Goal: Check status: Check status

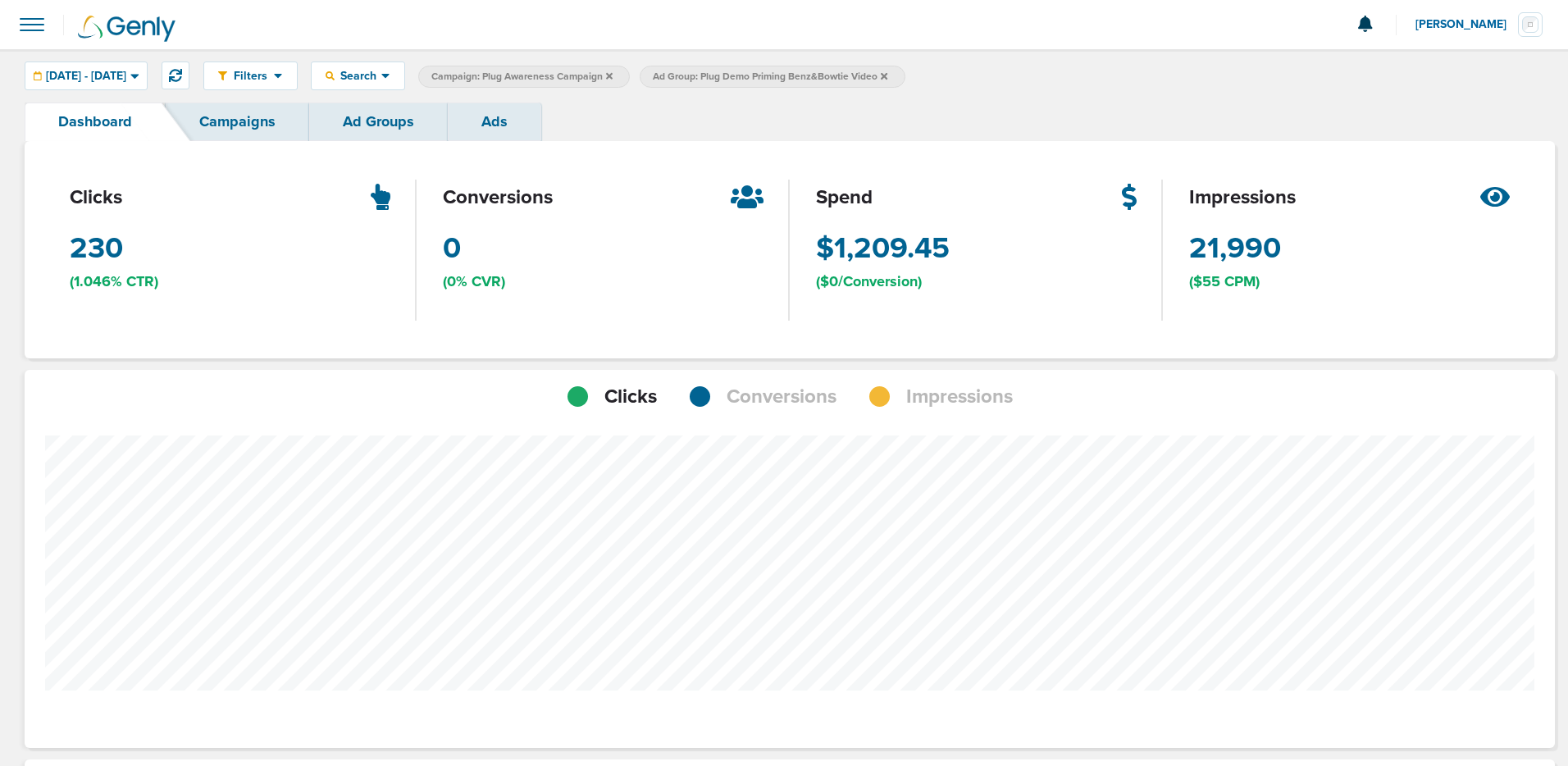
scroll to position [1157, 1519]
click at [190, 79] on button at bounding box center [175, 75] width 28 height 28
click at [190, 77] on button at bounding box center [175, 75] width 28 height 28
click at [190, 76] on button at bounding box center [175, 75] width 28 height 28
